Goal: Information Seeking & Learning: Check status

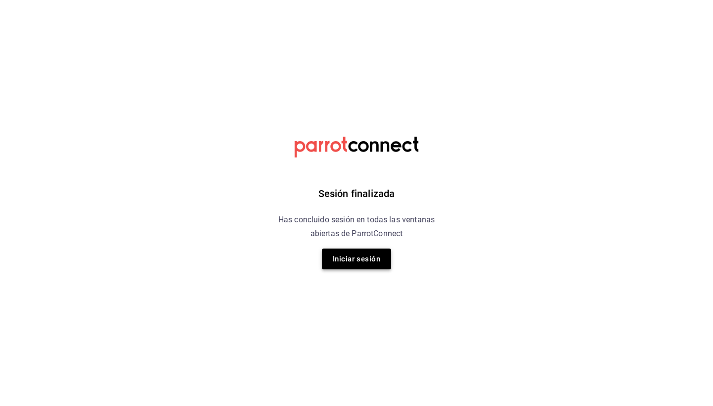
click at [376, 251] on button "Iniciar sesión" at bounding box center [356, 258] width 69 height 21
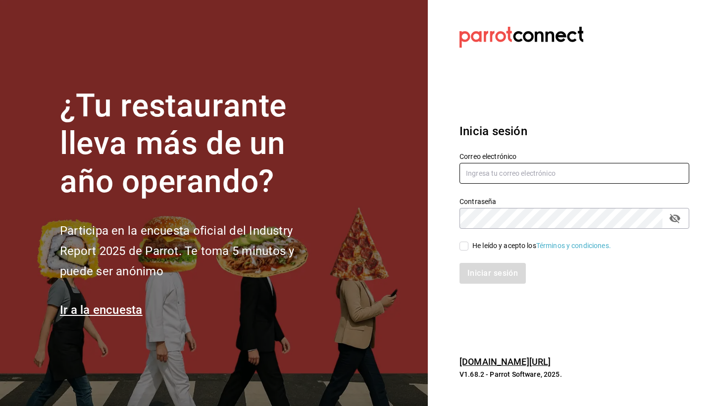
type input "[EMAIL_ADDRESS][DOMAIN_NAME]"
click at [466, 247] on input "He leído y acepto los Términos y condiciones." at bounding box center [463, 246] width 9 height 9
checkbox input "true"
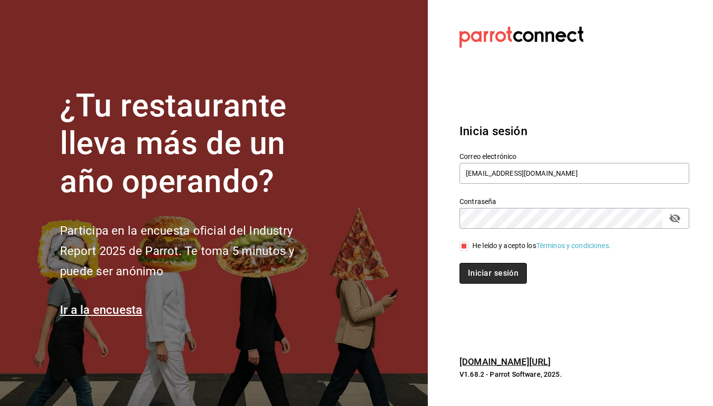
click at [481, 274] on button "Iniciar sesión" at bounding box center [492, 273] width 67 height 21
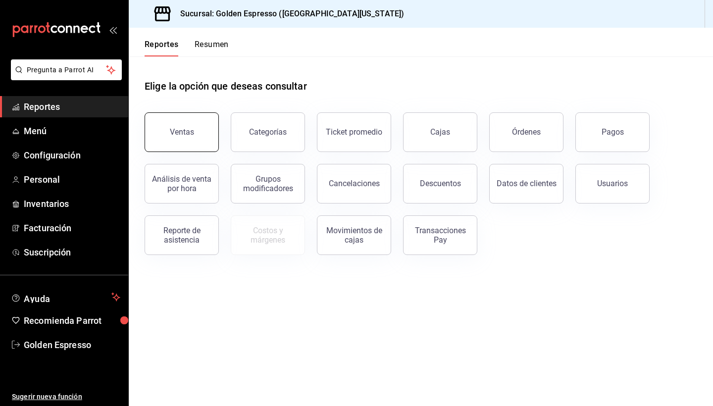
click at [163, 127] on button "Ventas" at bounding box center [182, 132] width 74 height 40
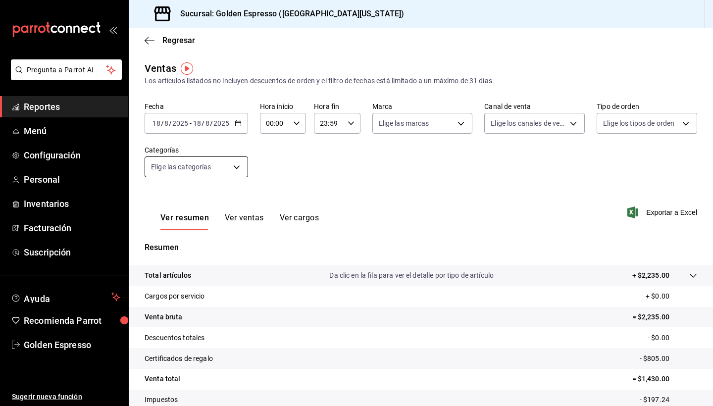
click at [210, 168] on body "Pregunta a Parrot AI Reportes Menú Configuración Personal Inventarios Facturaci…" at bounding box center [356, 203] width 713 height 406
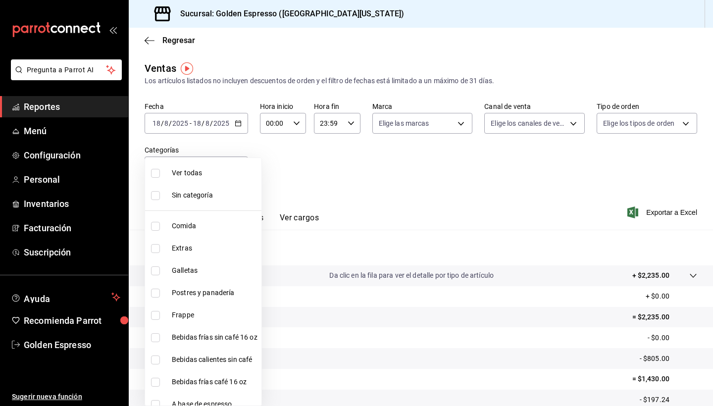
click at [236, 168] on span "Ver todas" at bounding box center [215, 173] width 86 height 10
type input "778425cd-3e8f-49cb-a11d-7d2bcc3215ed,0bb8ca2f-3524-4328-824a-5d0cb16316b9,d9341…"
checkbox input "true"
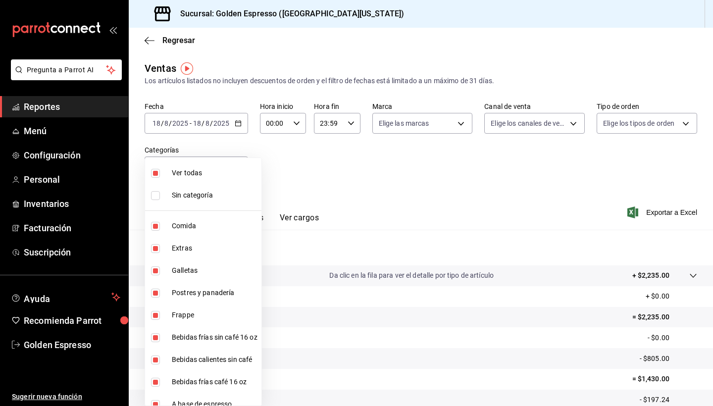
checkbox input "true"
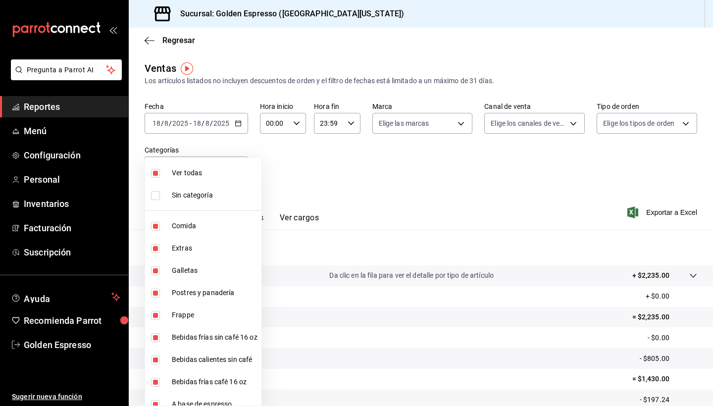
checkbox input "true"
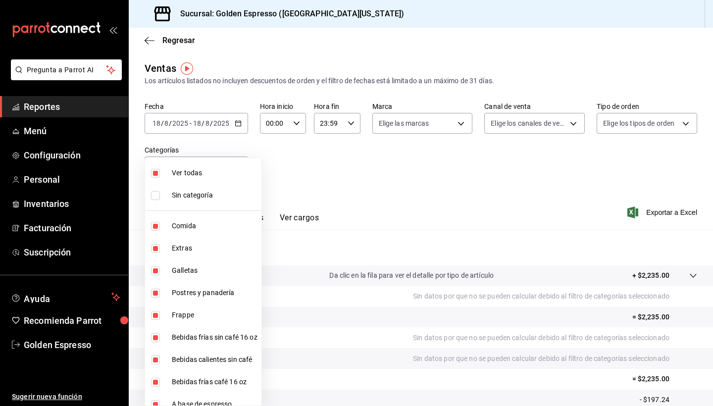
click at [397, 192] on div at bounding box center [356, 203] width 713 height 406
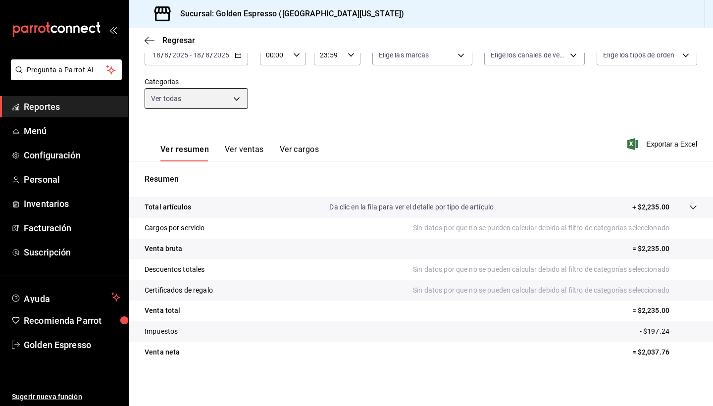
scroll to position [68, 0]
click at [698, 206] on tr "Total artículos Da clic en la fila para ver el detalle por tipo de artículo + $…" at bounding box center [421, 207] width 584 height 21
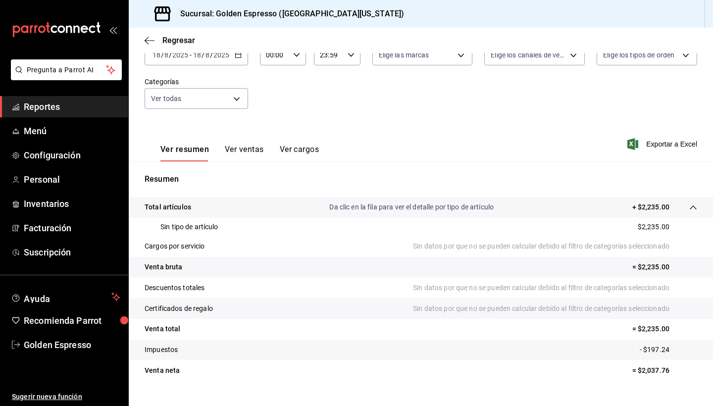
click at [698, 206] on tr "Total artículos Da clic en la fila para ver el detalle por tipo de artículo + $…" at bounding box center [421, 207] width 584 height 21
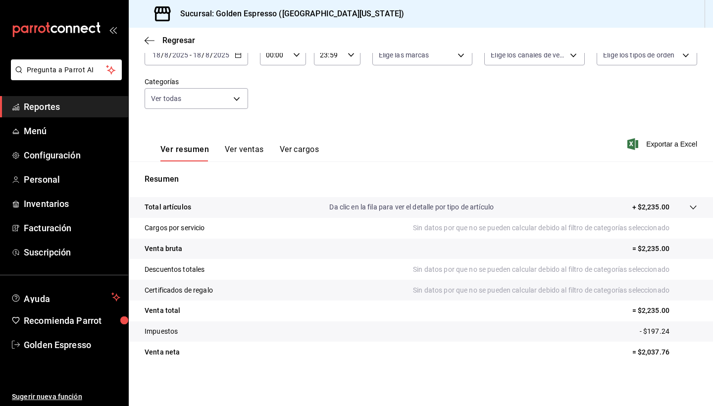
click at [248, 149] on button "Ver ventas" at bounding box center [244, 153] width 39 height 17
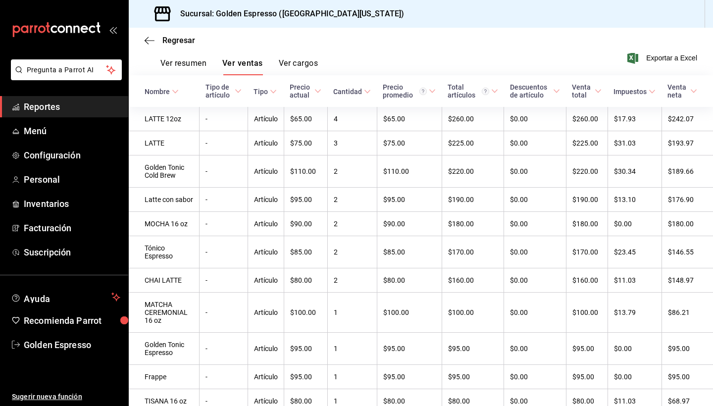
scroll to position [155, 0]
click at [294, 65] on button "Ver cargos" at bounding box center [299, 66] width 40 height 17
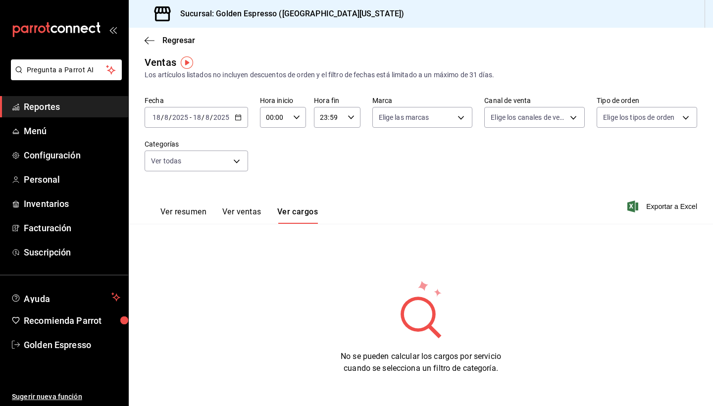
click at [224, 209] on button "Ver ventas" at bounding box center [241, 215] width 39 height 17
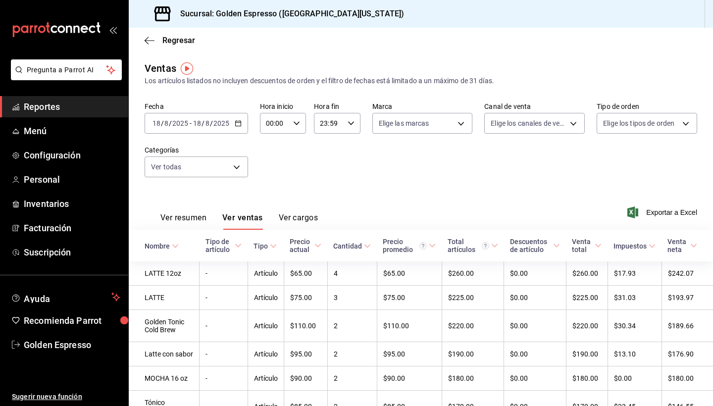
click at [192, 213] on button "Ver resumen" at bounding box center [183, 221] width 46 height 17
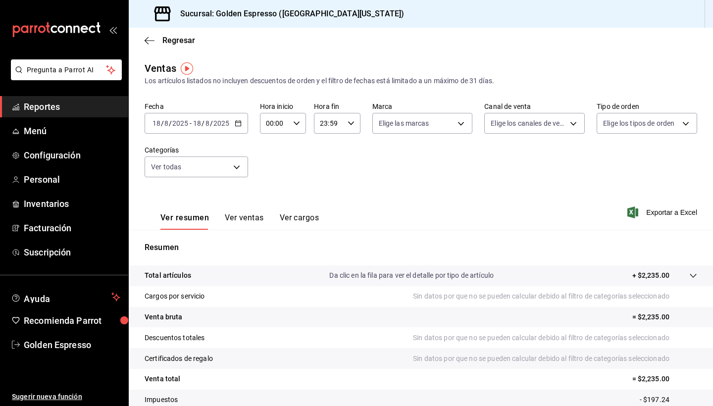
click at [295, 125] on icon "button" at bounding box center [296, 123] width 7 height 7
click at [270, 174] on span "14" at bounding box center [270, 170] width 7 height 8
type input "14:00"
click at [484, 183] on div at bounding box center [356, 203] width 713 height 406
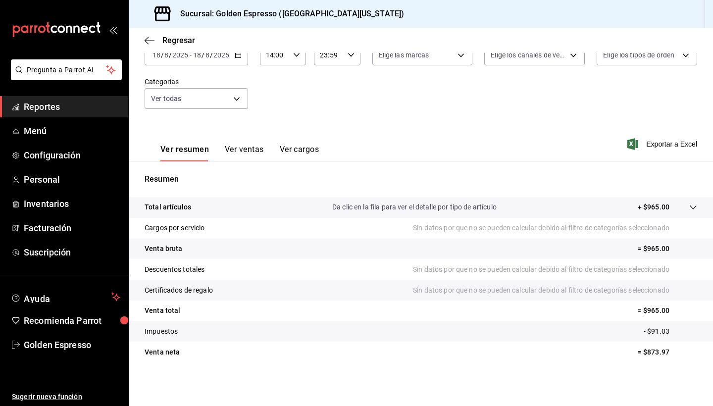
click at [680, 204] on div at bounding box center [683, 207] width 28 height 10
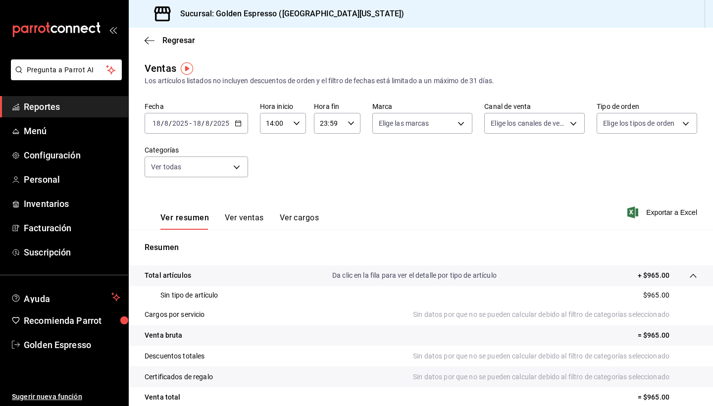
click at [246, 220] on button "Ver ventas" at bounding box center [244, 221] width 39 height 17
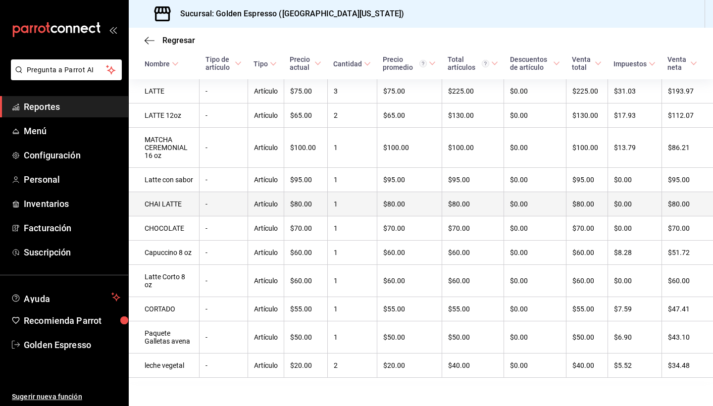
scroll to position [182, 0]
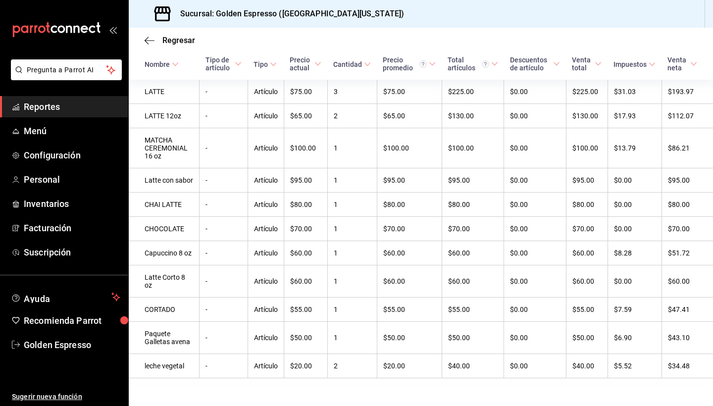
click at [56, 107] on span "Reportes" at bounding box center [72, 106] width 97 height 13
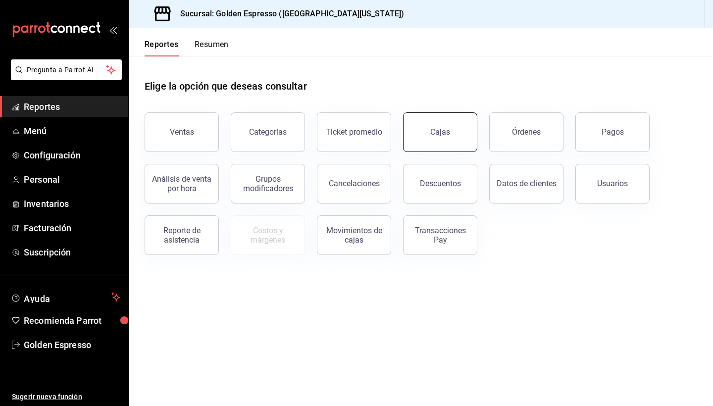
click at [466, 129] on button "Cajas" at bounding box center [440, 132] width 74 height 40
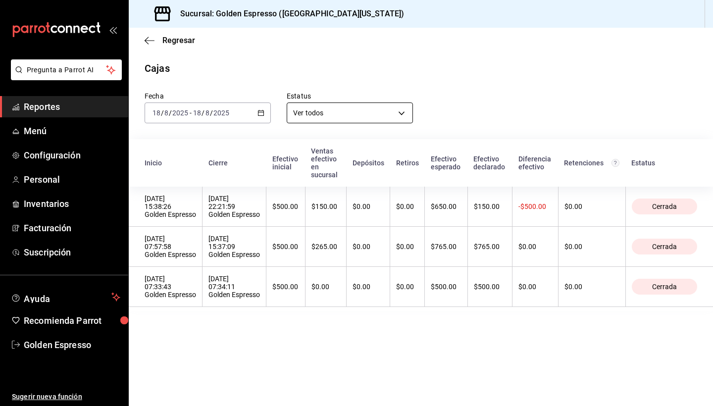
click at [324, 106] on body "Pregunta a Parrot AI Reportes Menú Configuración Personal Inventarios Facturaci…" at bounding box center [356, 203] width 713 height 406
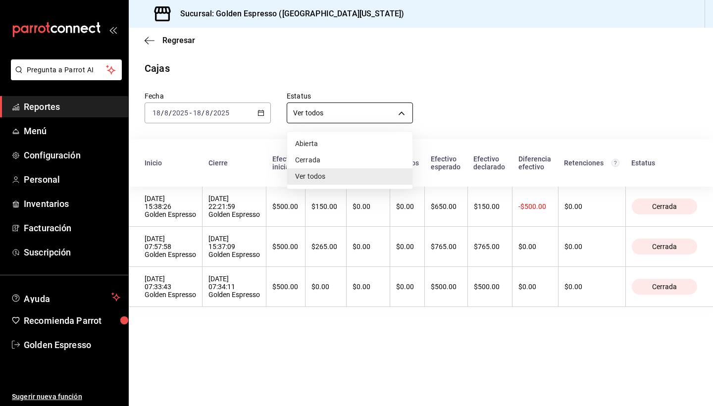
click at [324, 106] on div at bounding box center [356, 203] width 713 height 406
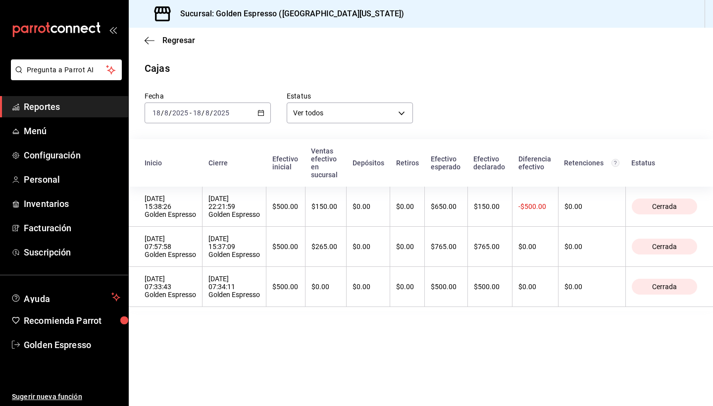
click at [156, 163] on th "Inicio" at bounding box center [166, 163] width 74 height 48
click at [147, 40] on icon "button" at bounding box center [150, 40] width 10 height 9
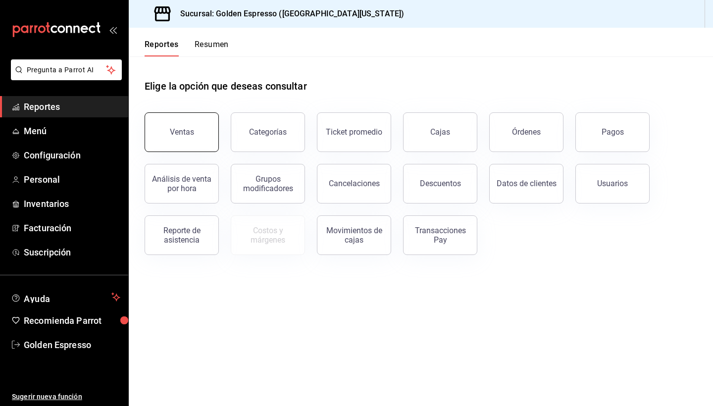
click at [187, 127] on button "Ventas" at bounding box center [182, 132] width 74 height 40
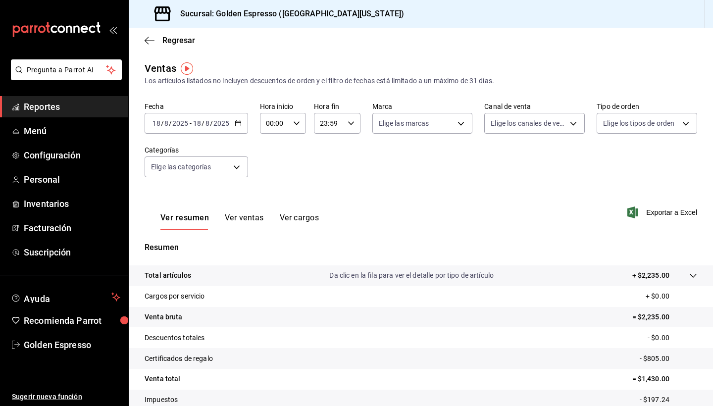
click at [297, 121] on icon "button" at bounding box center [296, 123] width 7 height 7
click at [62, 107] on div at bounding box center [356, 203] width 713 height 406
click at [146, 42] on icon "button" at bounding box center [150, 40] width 10 height 9
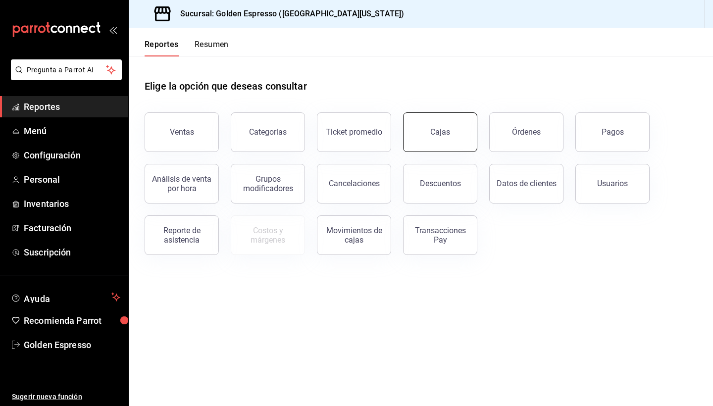
click at [437, 140] on button "Cajas" at bounding box center [440, 132] width 74 height 40
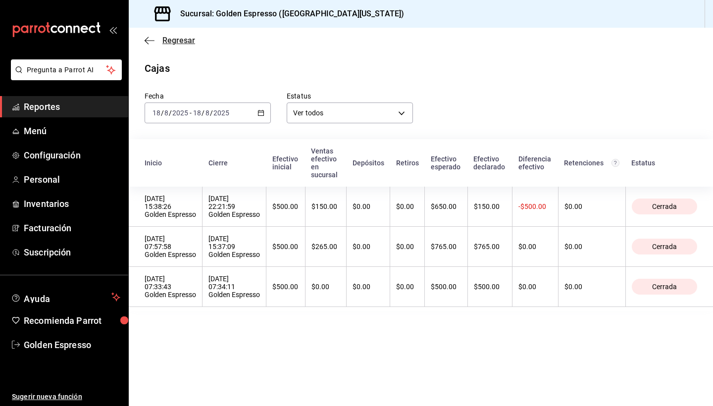
click at [148, 37] on icon "button" at bounding box center [150, 40] width 10 height 9
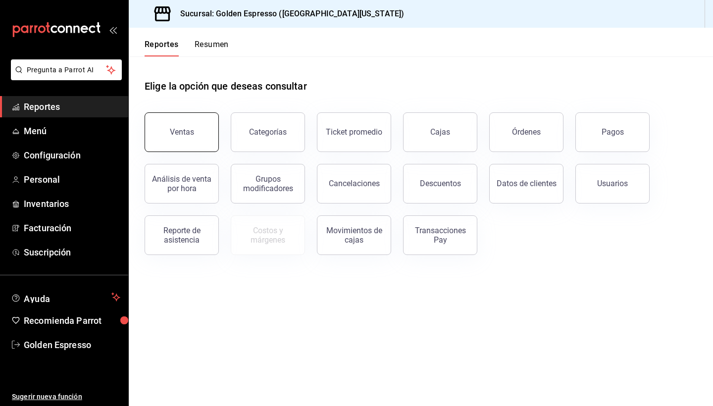
click at [198, 128] on button "Ventas" at bounding box center [182, 132] width 74 height 40
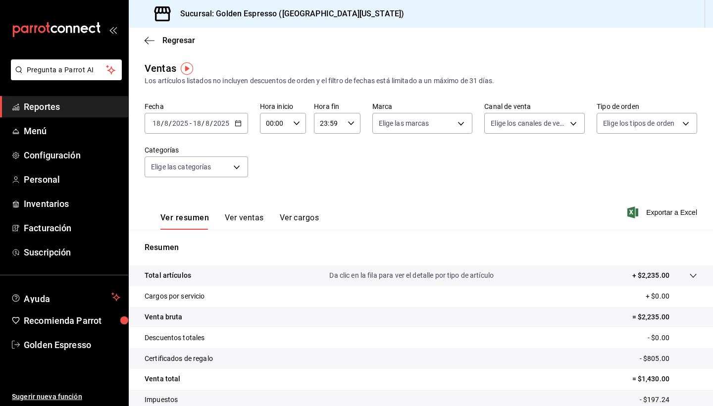
click at [296, 118] on div "00:00 Hora inicio" at bounding box center [283, 123] width 46 height 21
click at [272, 167] on span "15" at bounding box center [270, 163] width 7 height 8
click at [296, 192] on span "38" at bounding box center [293, 188] width 7 height 8
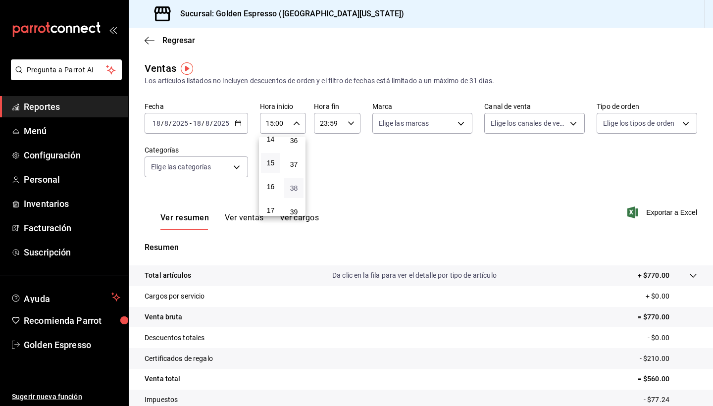
type input "15:38"
click at [452, 193] on div at bounding box center [356, 203] width 713 height 406
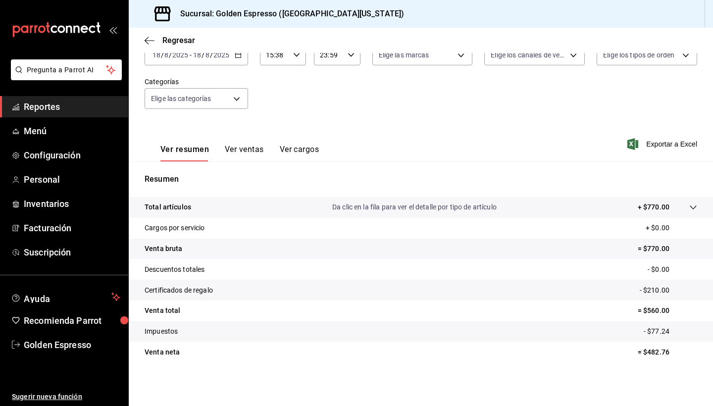
scroll to position [68, 0]
click at [686, 204] on div at bounding box center [683, 207] width 28 height 10
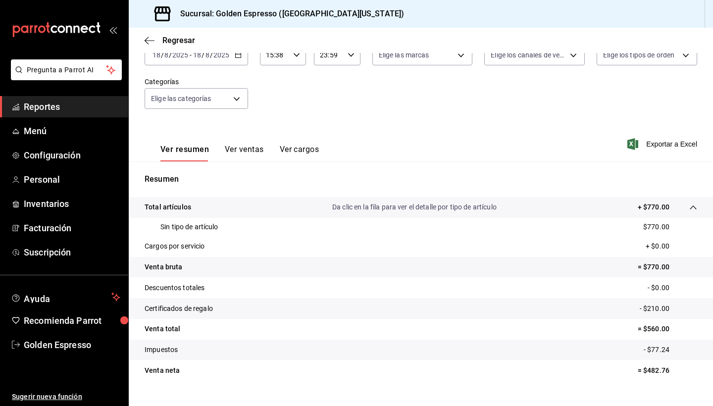
click at [686, 204] on div at bounding box center [683, 207] width 28 height 10
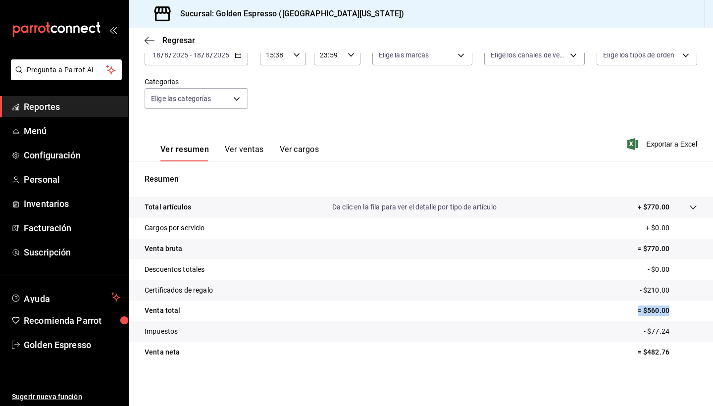
drag, startPoint x: 638, startPoint y: 313, endPoint x: 686, endPoint y: 313, distance: 47.5
click at [686, 313] on p "= $560.00" at bounding box center [667, 310] width 59 height 10
